Goal: Check status: Check status

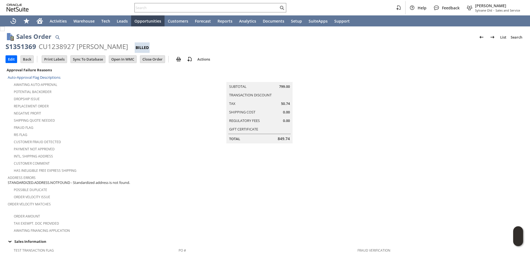
click at [167, 145] on div "Payment not approved" at bounding box center [93, 148] width 171 height 7
drag, startPoint x: 35, startPoint y: 44, endPoint x: 7, endPoint y: 47, distance: 27.7
click at [7, 47] on div "S1351369" at bounding box center [21, 46] width 31 height 9
copy div "S1351369"
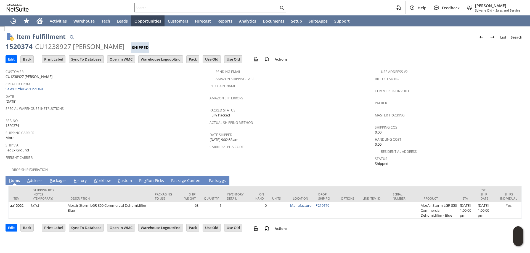
drag, startPoint x: 119, startPoint y: 48, endPoint x: 36, endPoint y: 46, distance: 82.8
click at [36, 46] on div "1520374 CU1238927 Rozelle C Evans Shipped" at bounding box center [265, 47] width 519 height 11
copy div "CU1238927 [PERSON_NAME]"
click at [243, 8] on input "text" at bounding box center [207, 7] width 144 height 7
paste input "3033058581"
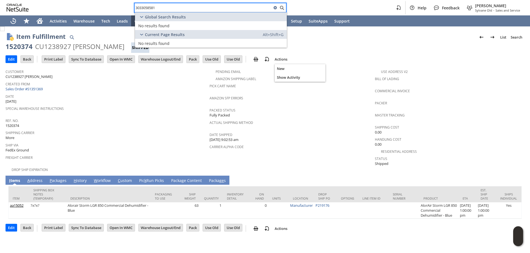
click at [150, 146] on div "Ship Via FedEx Ground" at bounding box center [106, 148] width 201 height 12
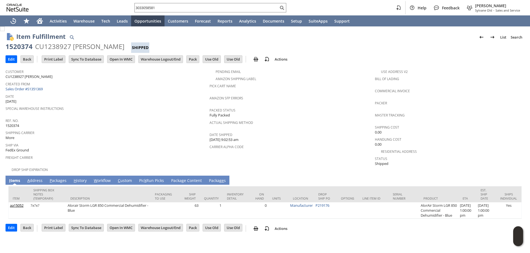
click at [147, 154] on span "Freight Carrier" at bounding box center [106, 157] width 201 height 6
click at [247, 10] on input "3033058581" at bounding box center [203, 7] width 137 height 7
paste input "6466725190"
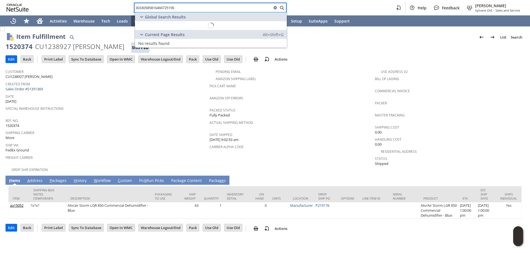
paste input "text"
type input "6466725190"
